Goal: Task Accomplishment & Management: Use online tool/utility

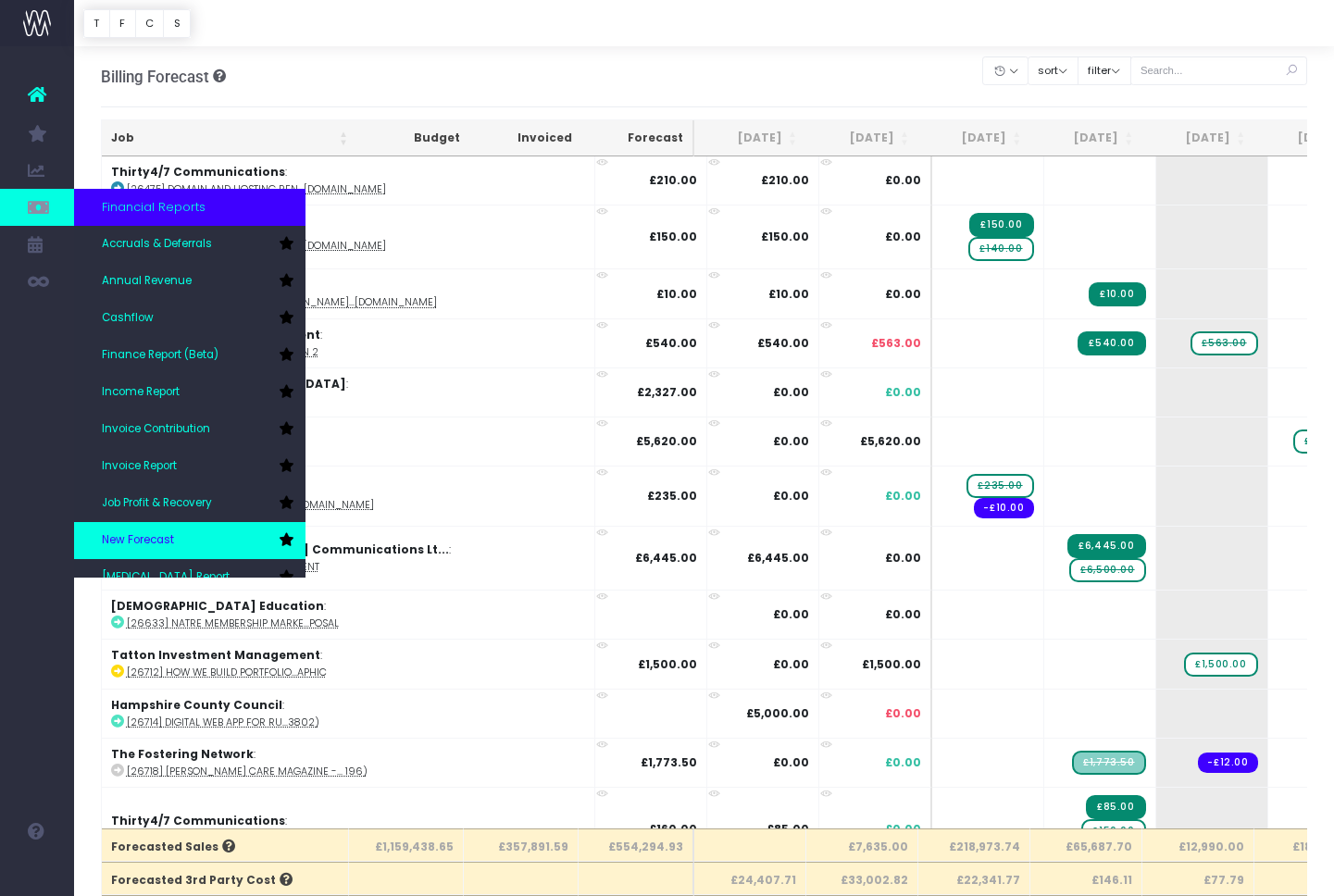
click at [149, 546] on span "New Forecast" at bounding box center [138, 540] width 72 height 17
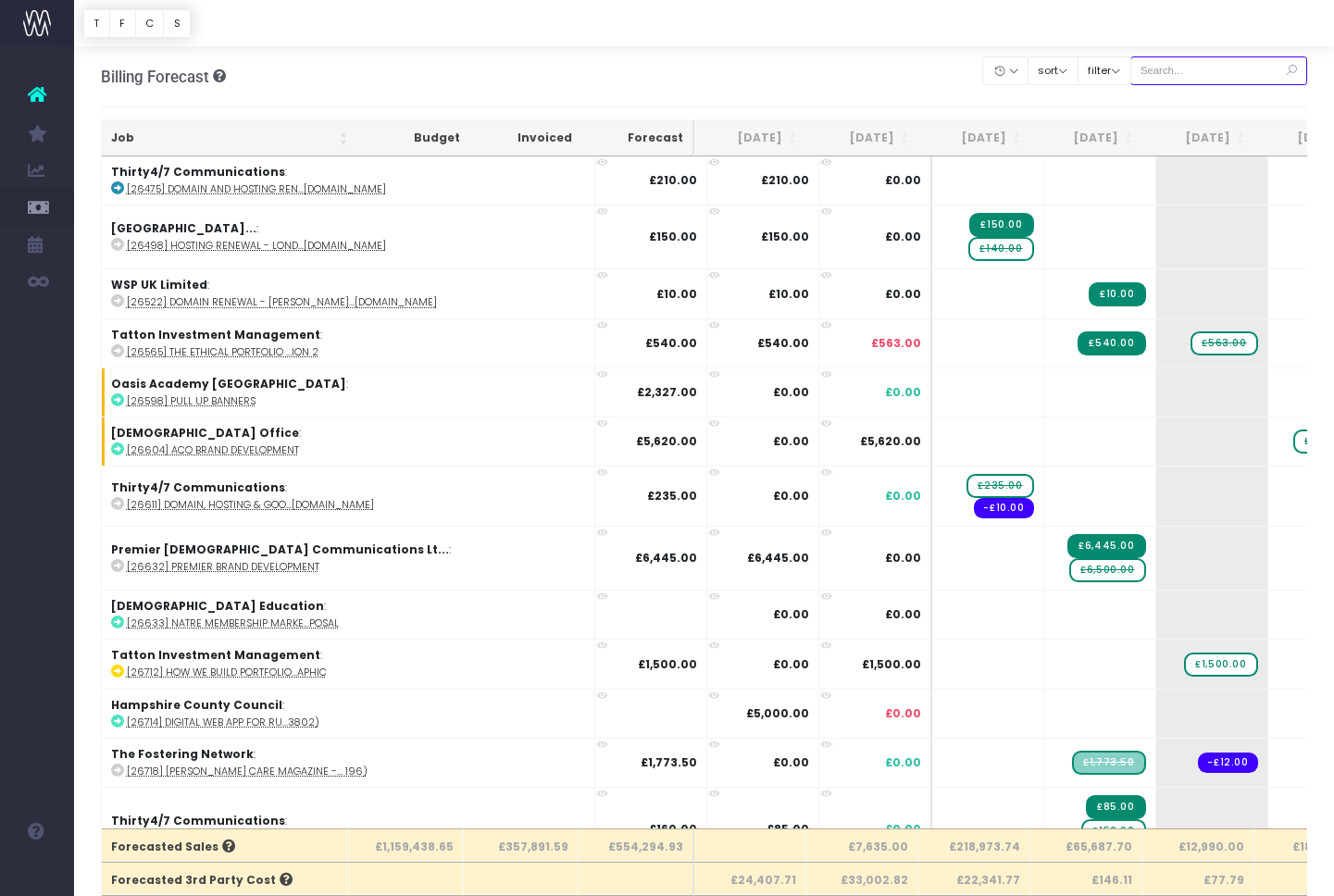
click at [1186, 72] on input "text" at bounding box center [1219, 71] width 177 height 29
paste input "28828"
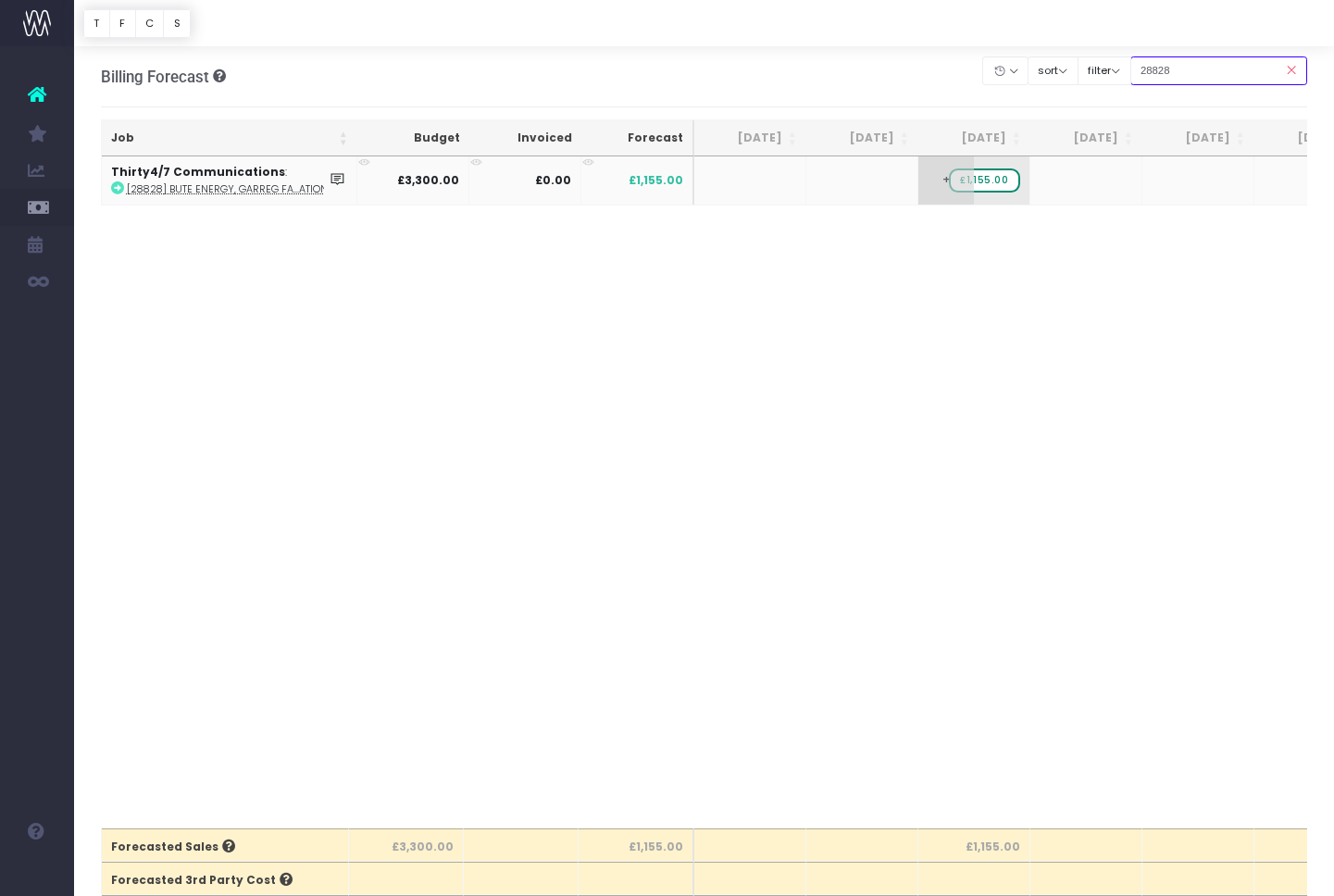
type input "28828"
click at [954, 201] on span "+" at bounding box center [946, 180] width 56 height 48
click at [952, 254] on body "Oh my... this is bad. wayahead wasn't able to load this page. Please contact su…" at bounding box center [667, 448] width 1334 height 896
